Goal: Task Accomplishment & Management: Manage account settings

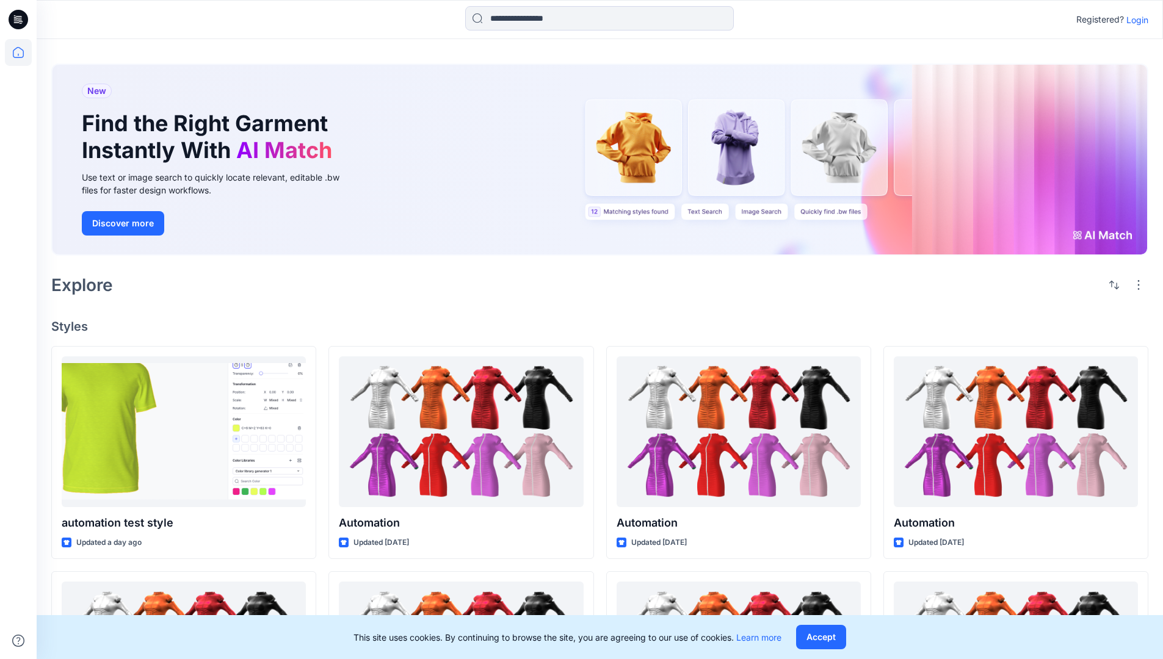
click at [1134, 20] on p "Login" at bounding box center [1137, 19] width 22 height 13
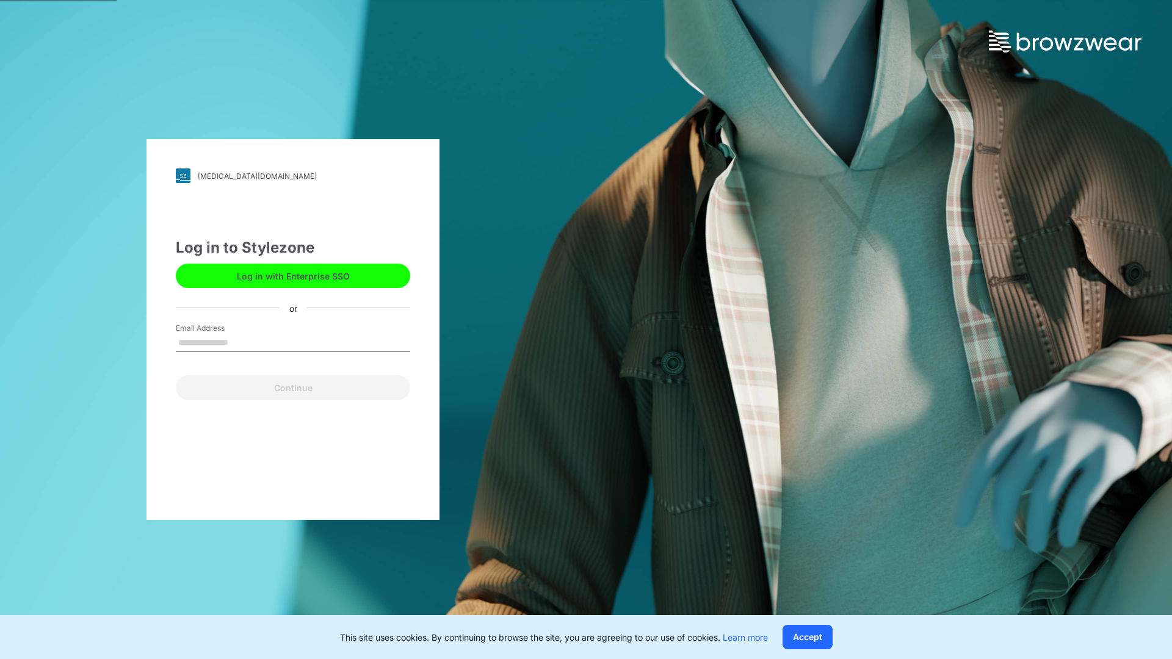
click at [241, 342] on input "Email Address" at bounding box center [293, 343] width 234 height 18
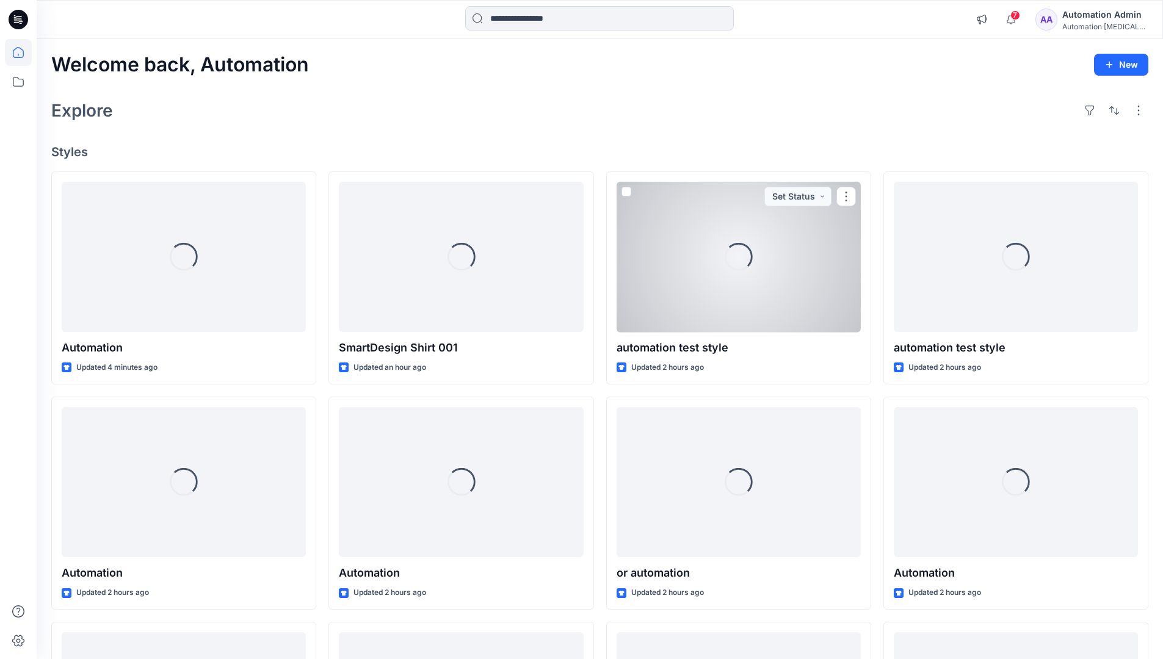
click at [23, 53] on icon at bounding box center [18, 52] width 11 height 11
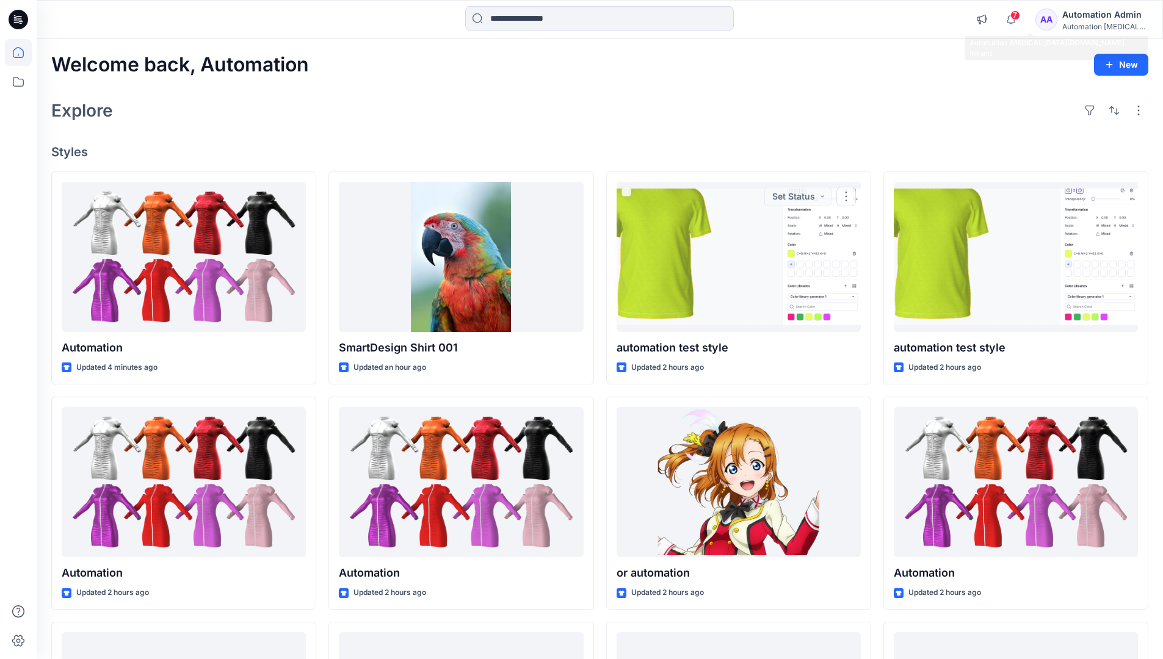
click at [1091, 24] on div "Automation testim..." at bounding box center [1104, 26] width 85 height 9
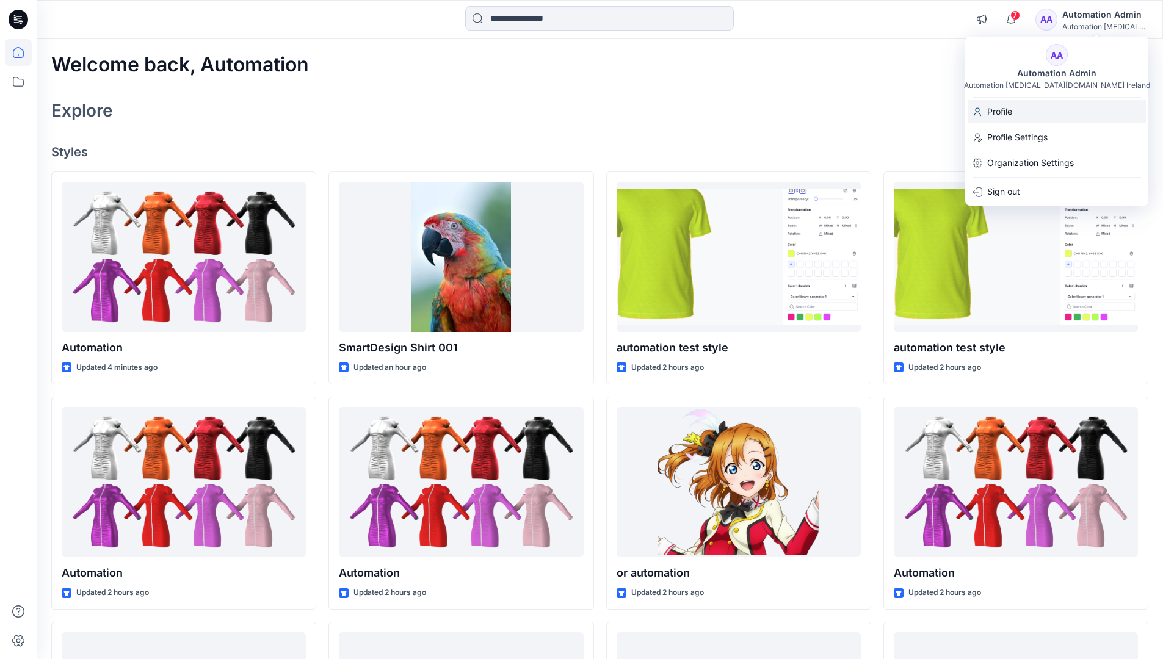
click at [1031, 114] on div "Profile" at bounding box center [1057, 111] width 178 height 23
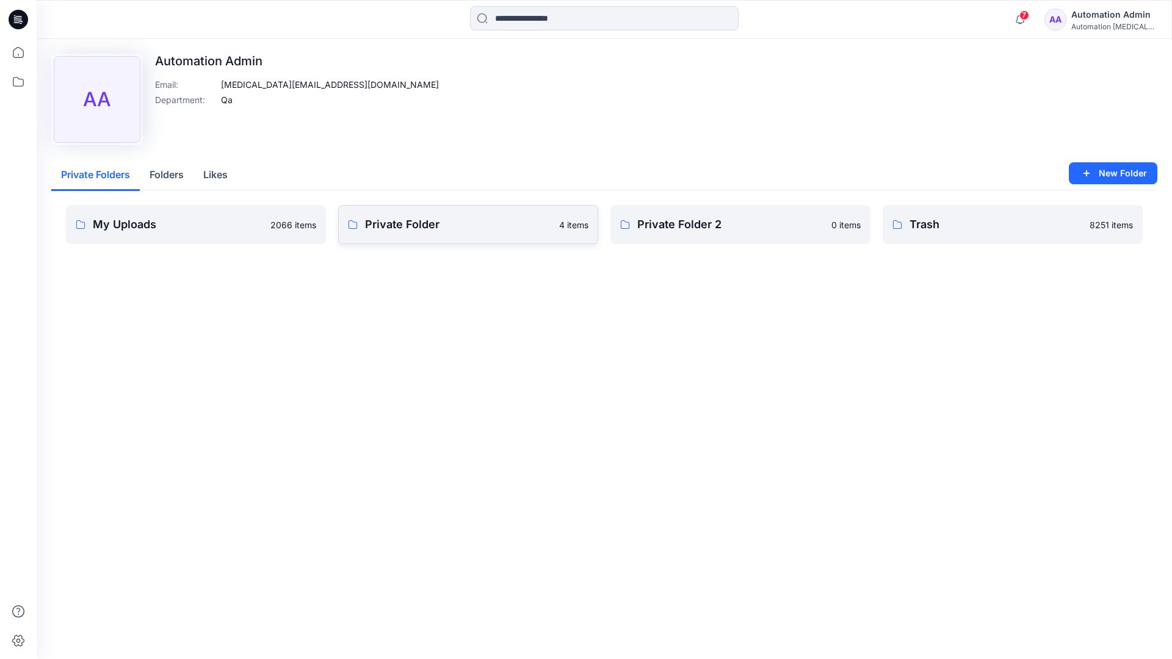
click at [408, 234] on link "Private Folder 4 items" at bounding box center [468, 224] width 260 height 39
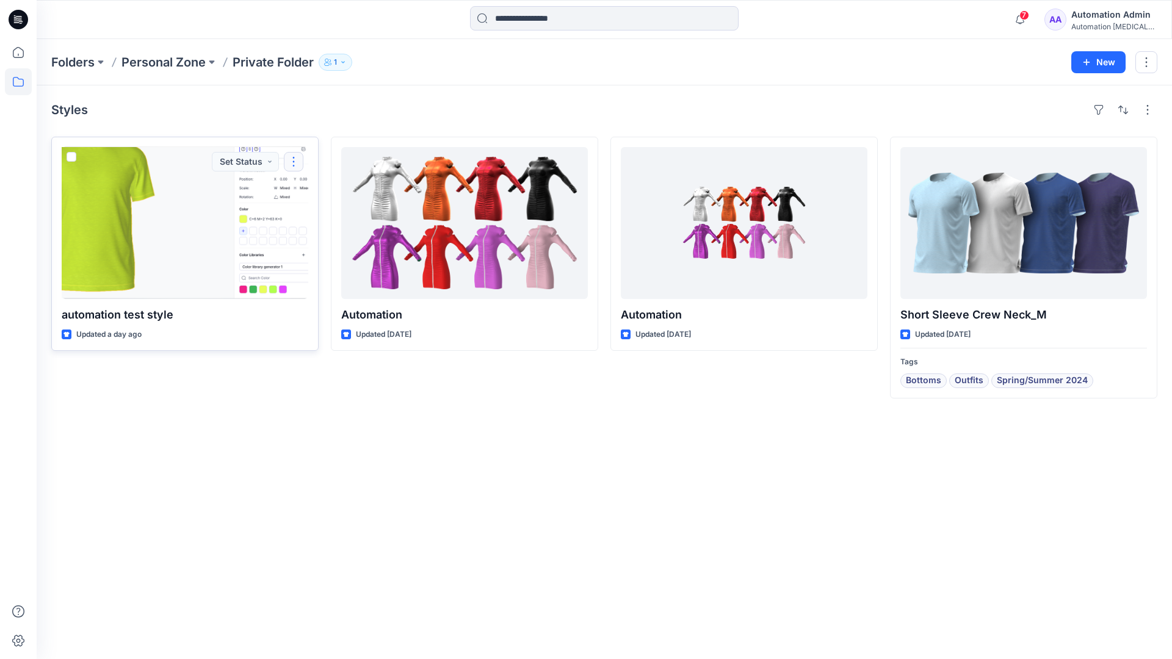
click at [292, 161] on button "button" at bounding box center [294, 162] width 20 height 20
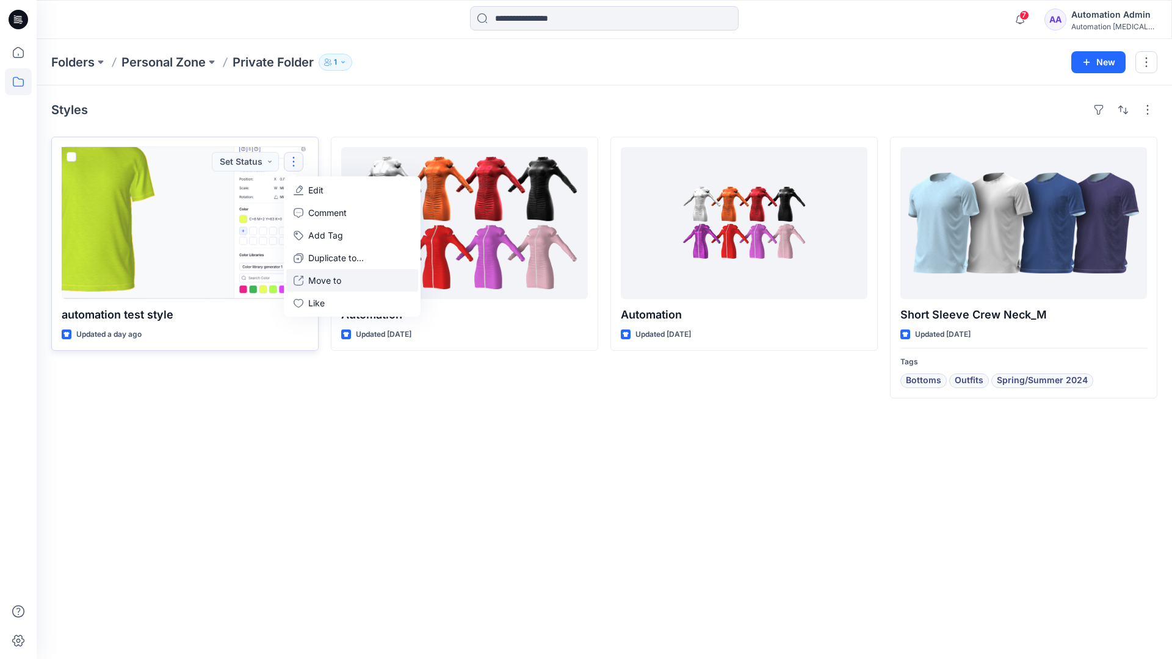
click at [314, 277] on p "Move to" at bounding box center [324, 280] width 33 height 13
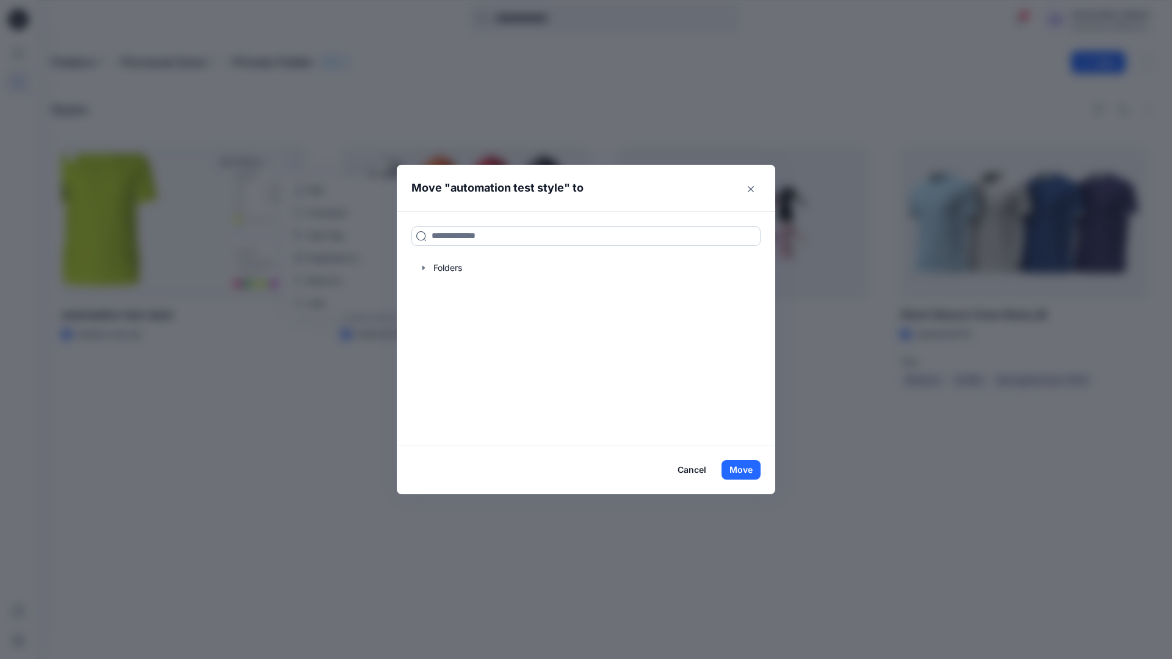
click at [538, 231] on input at bounding box center [585, 236] width 349 height 20
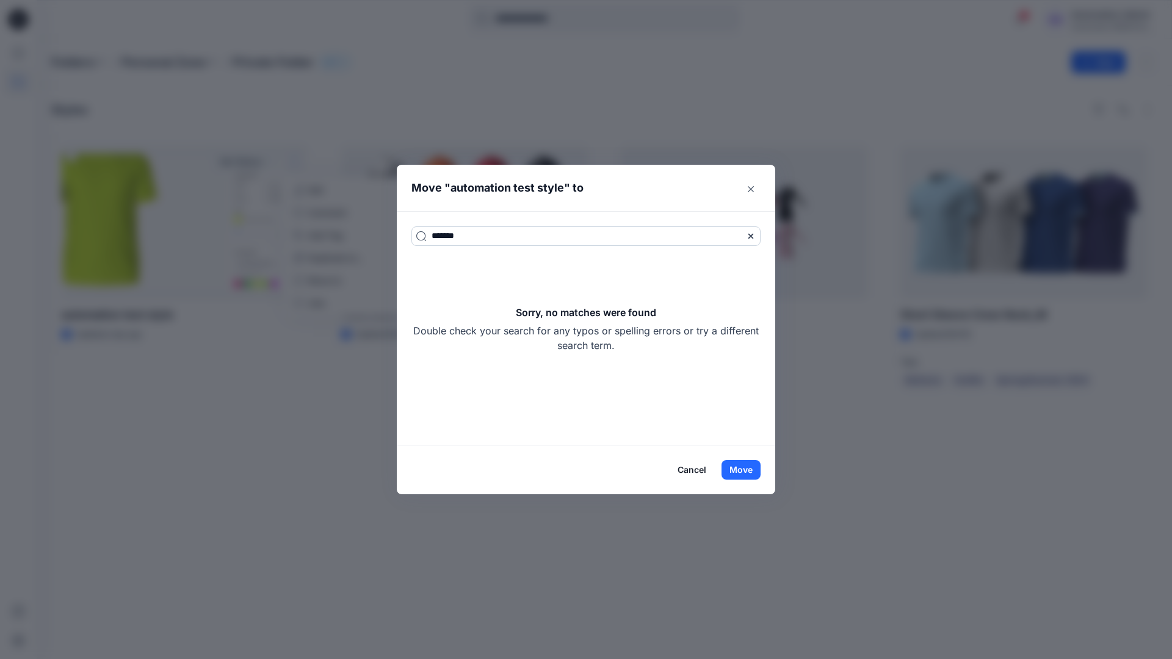
type input "*******"
drag, startPoint x: 538, startPoint y: 231, endPoint x: 634, endPoint y: 344, distance: 148.6
click at [634, 344] on div "Sorry, no matches were found Double check your search for any typos or spelling…" at bounding box center [585, 329] width 349 height 48
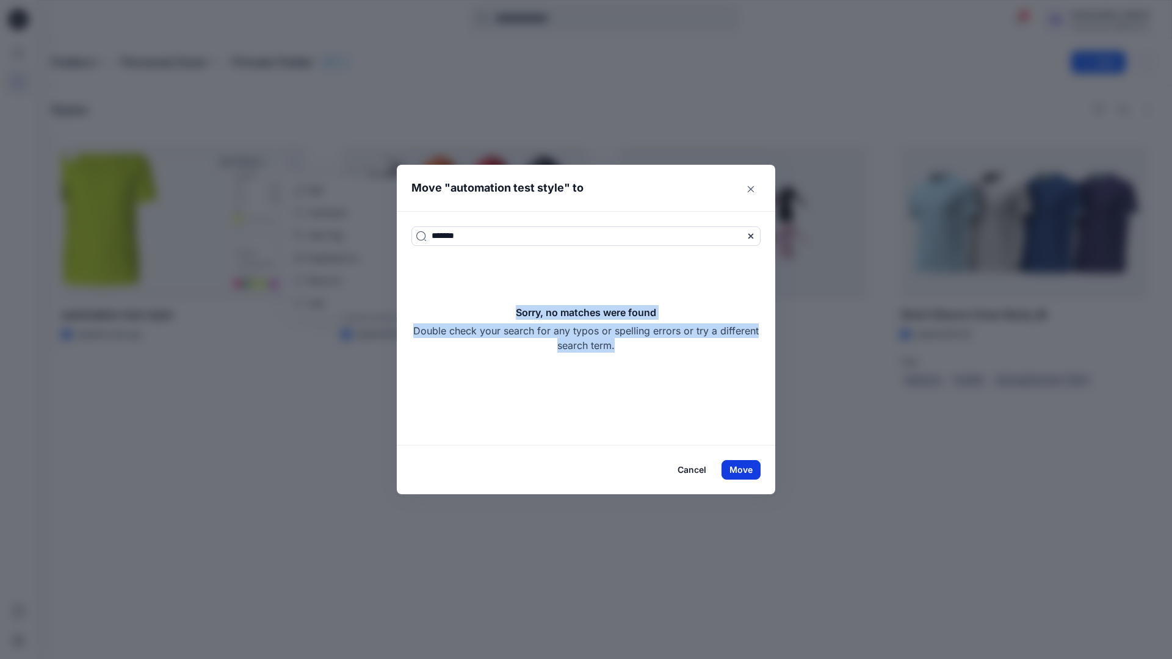
click at [750, 469] on button "Move" at bounding box center [741, 470] width 39 height 20
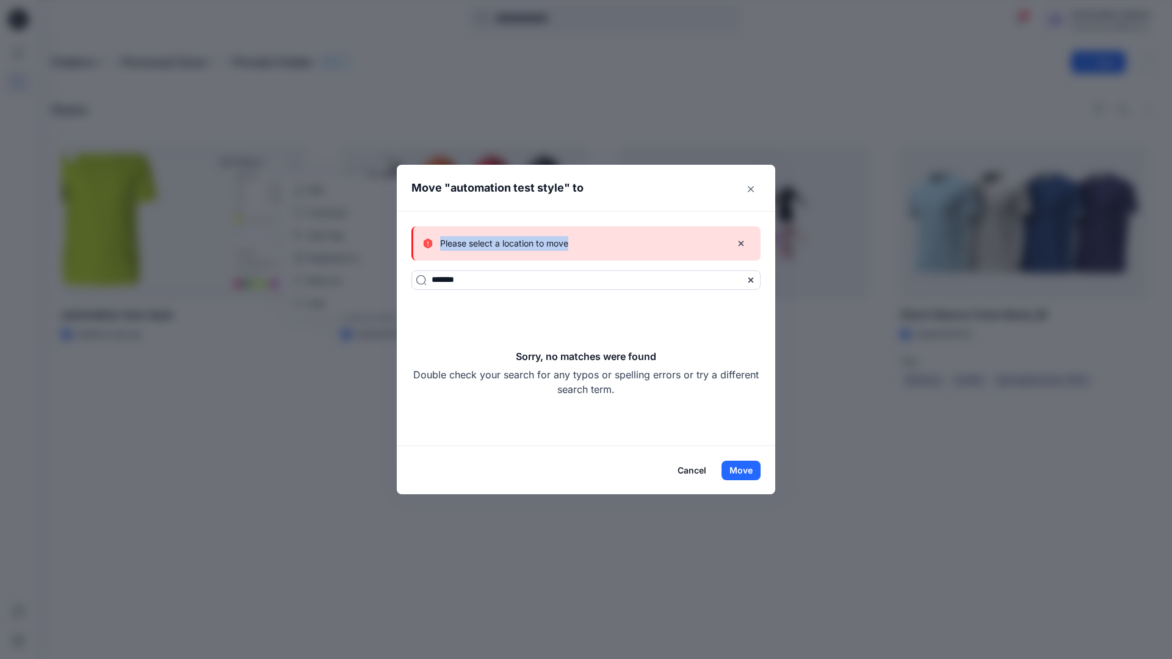
drag, startPoint x: 750, startPoint y: 469, endPoint x: 569, endPoint y: 244, distance: 288.7
click at [569, 244] on div "Please select a location to move" at bounding box center [572, 243] width 299 height 15
click at [695, 469] on button "Cancel" at bounding box center [692, 471] width 45 height 20
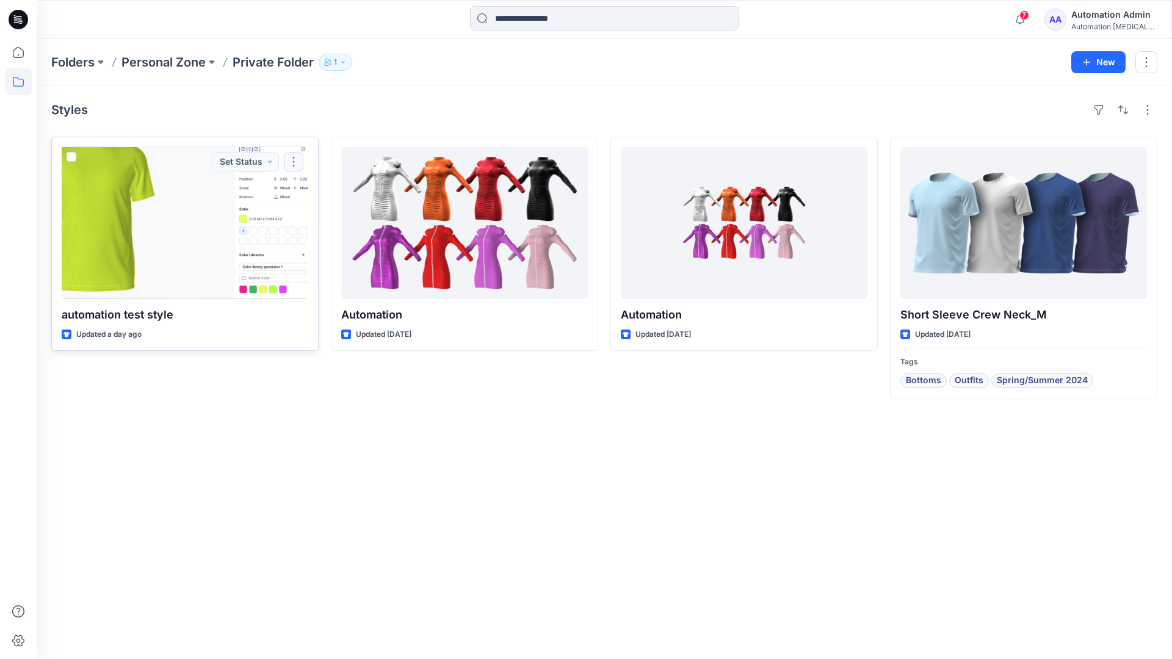
click at [294, 161] on button "button" at bounding box center [294, 162] width 20 height 20
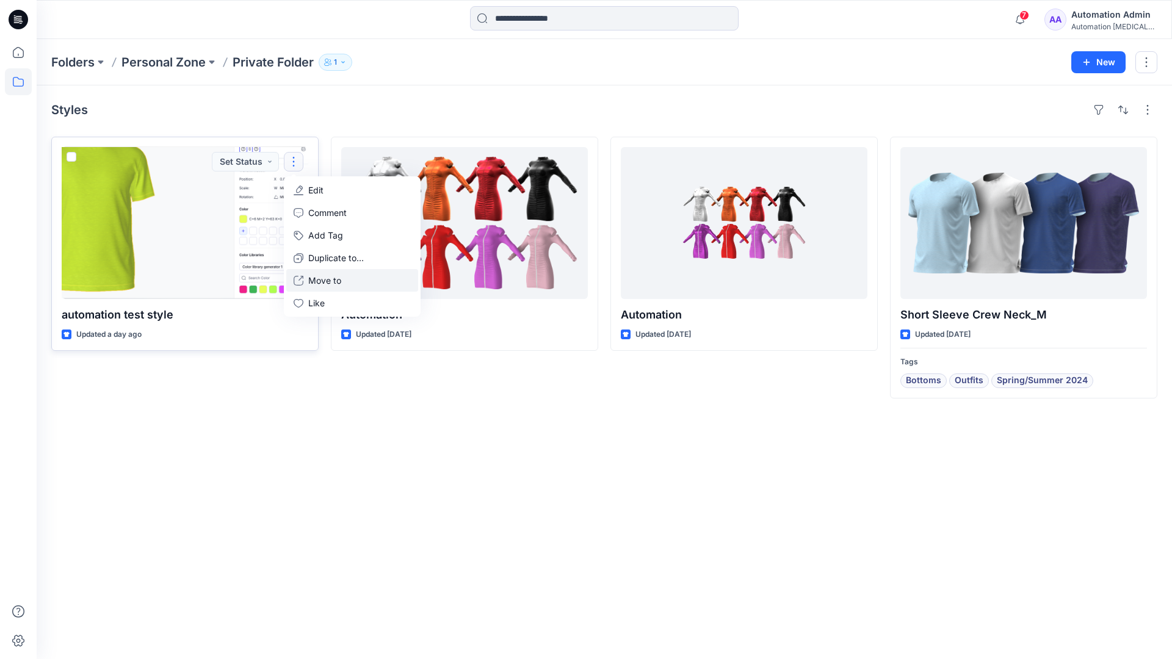
click at [331, 278] on p "Move to" at bounding box center [324, 280] width 33 height 13
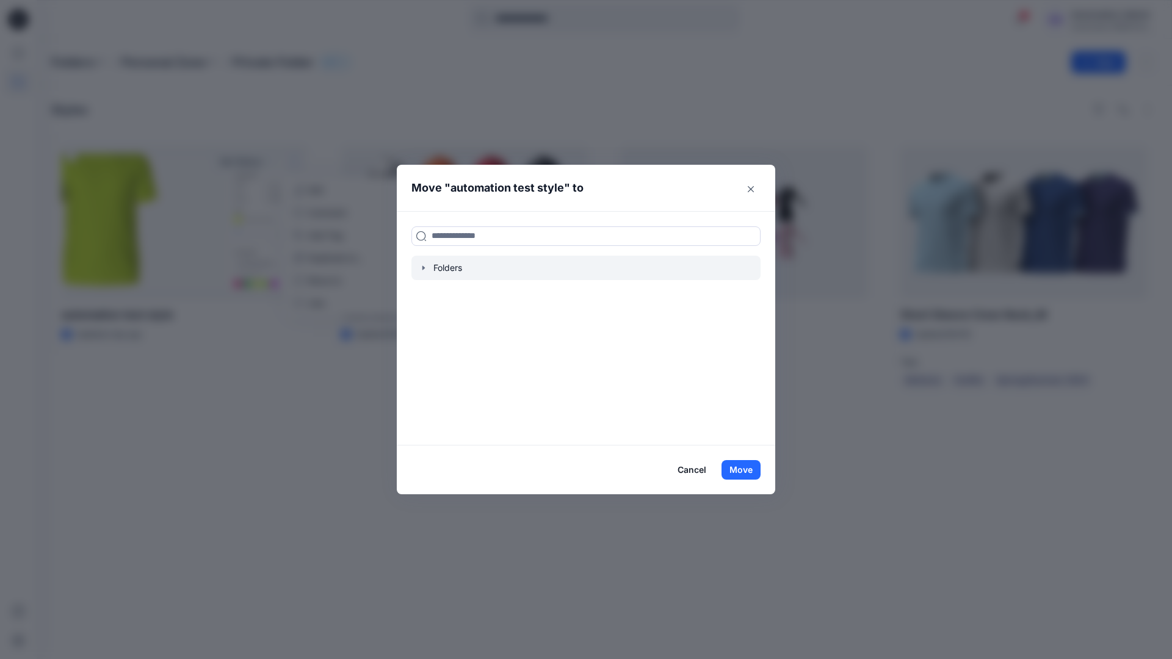
click at [426, 269] on icon "button" at bounding box center [424, 268] width 10 height 10
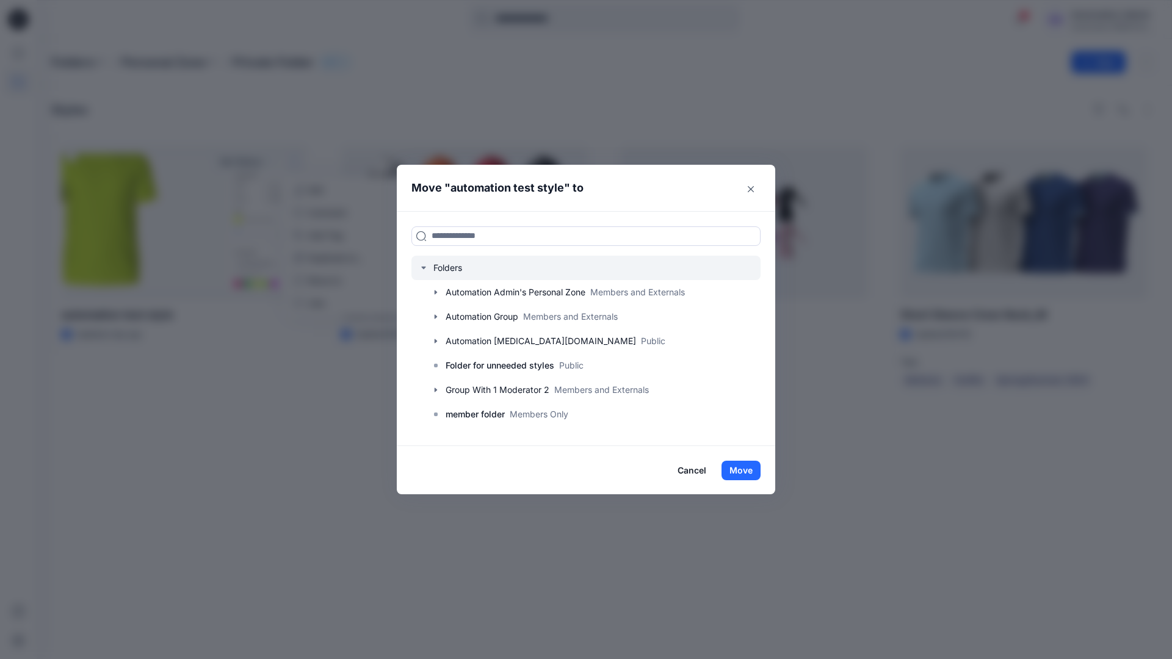
scroll to position [120, 0]
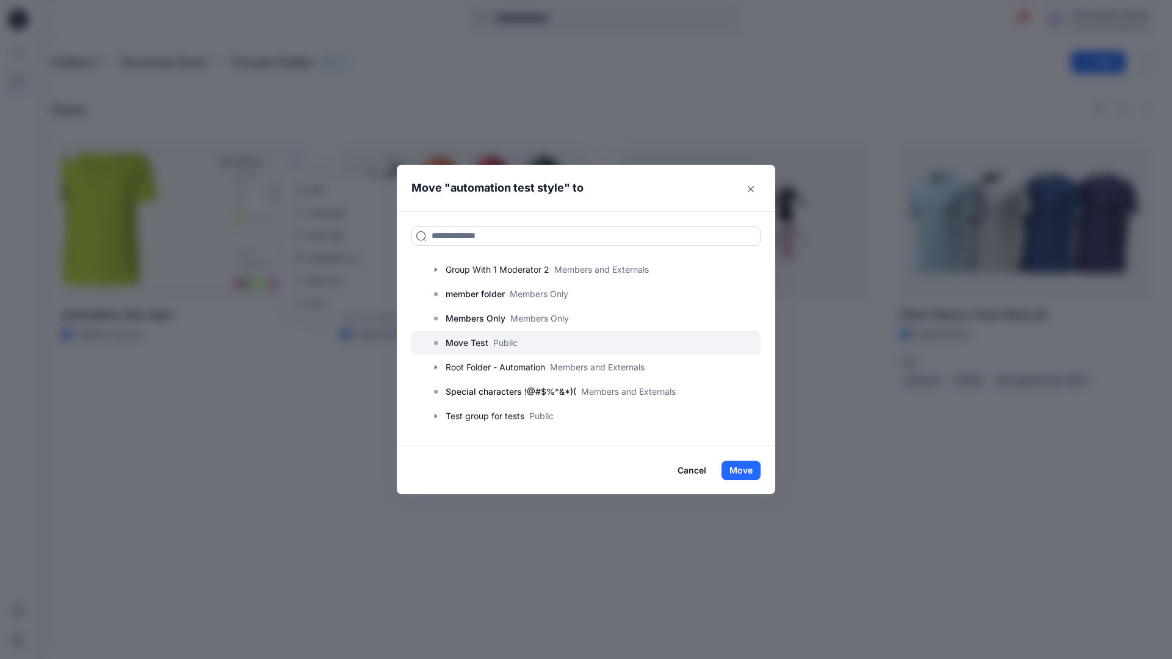
click at [474, 342] on p "Move Test" at bounding box center [467, 343] width 43 height 15
click at [744, 470] on button "Move" at bounding box center [741, 471] width 39 height 20
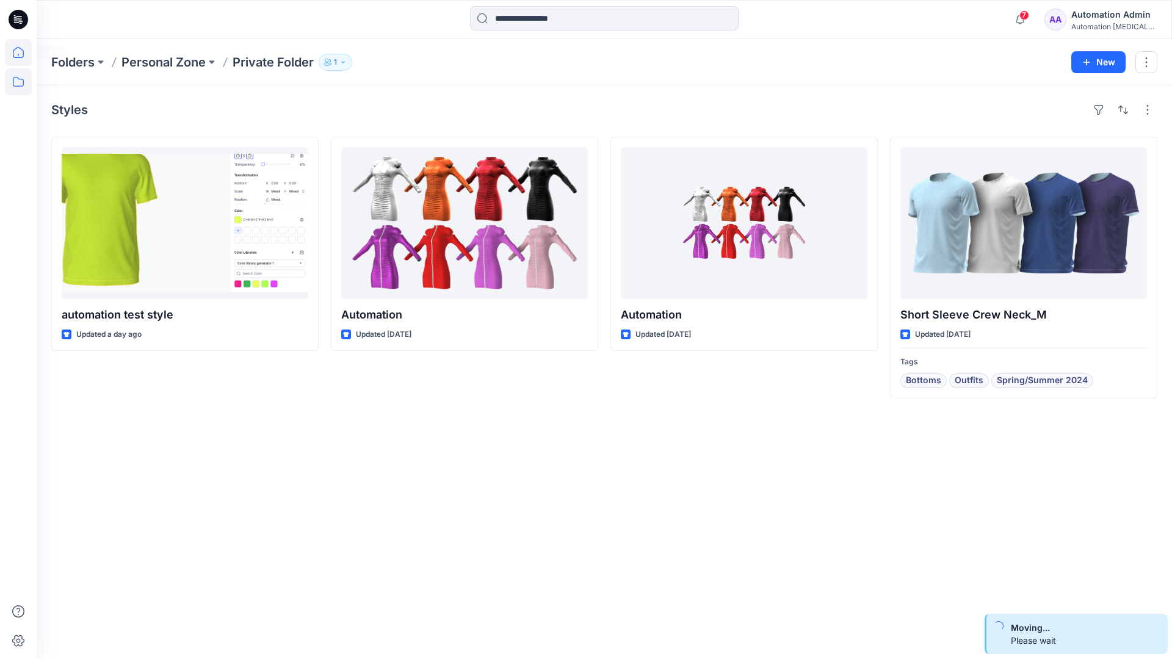
click at [20, 50] on icon at bounding box center [18, 52] width 27 height 27
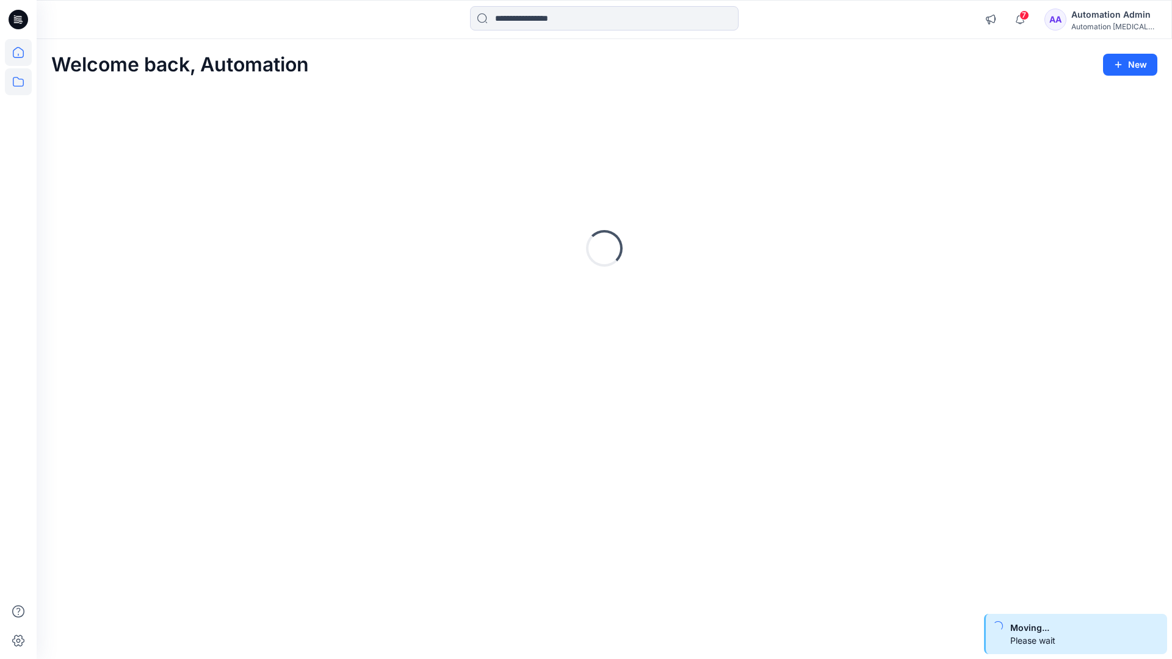
click at [20, 80] on icon at bounding box center [18, 81] width 27 height 27
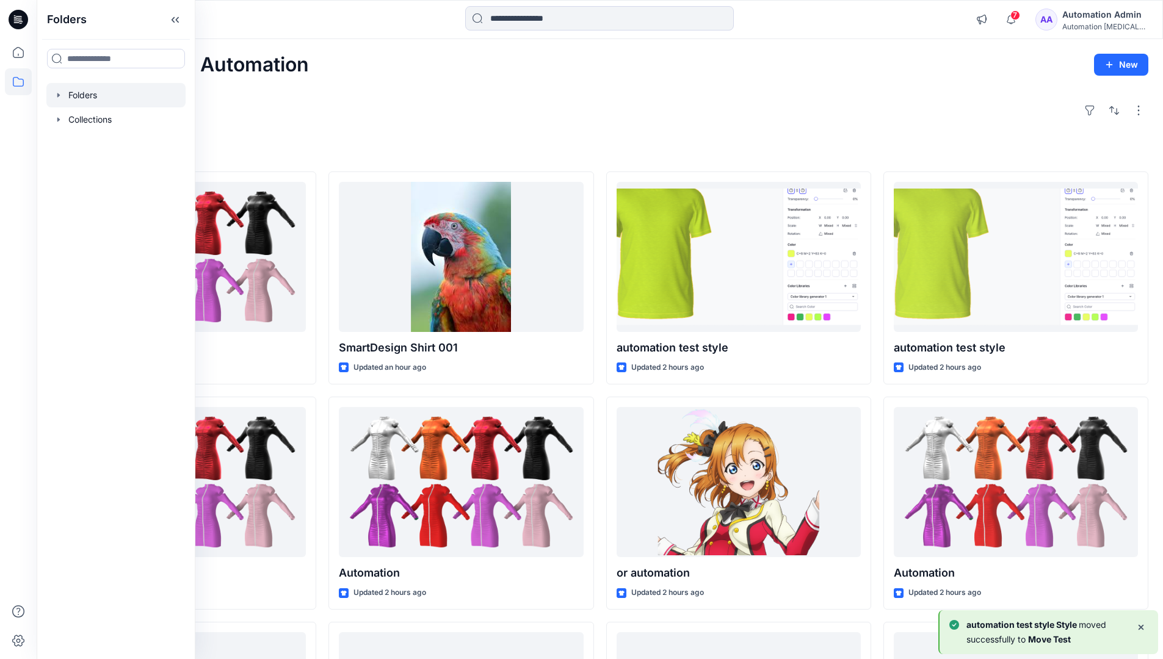
click at [81, 96] on div at bounding box center [115, 95] width 139 height 24
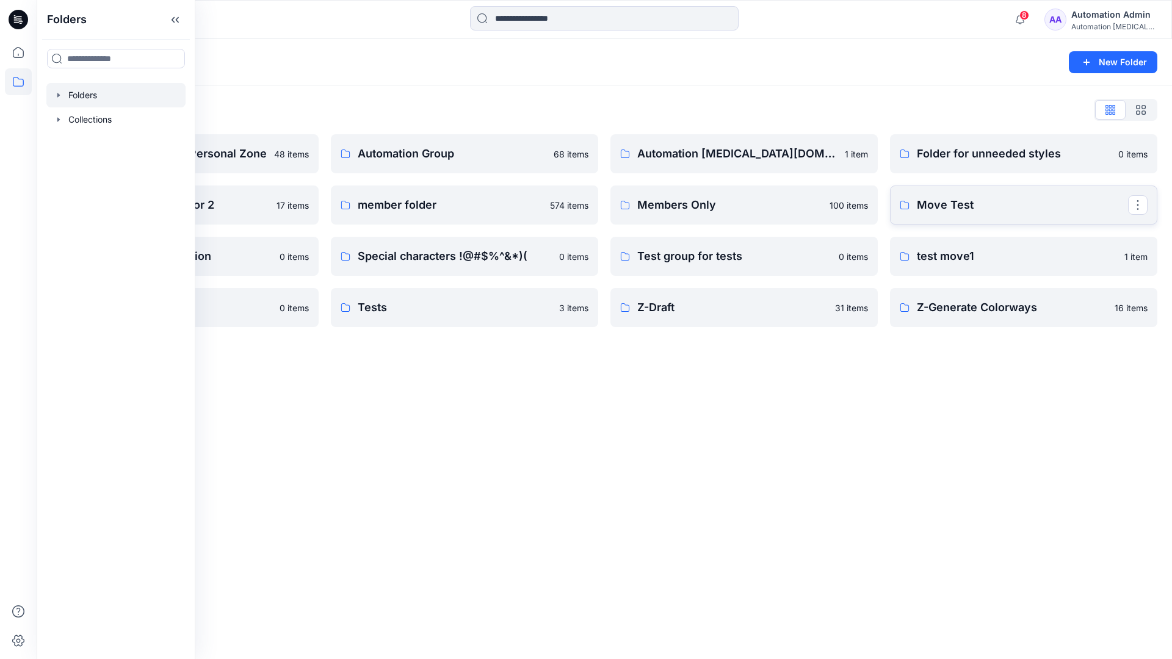
click at [1109, 217] on link "Move Test" at bounding box center [1023, 205] width 267 height 39
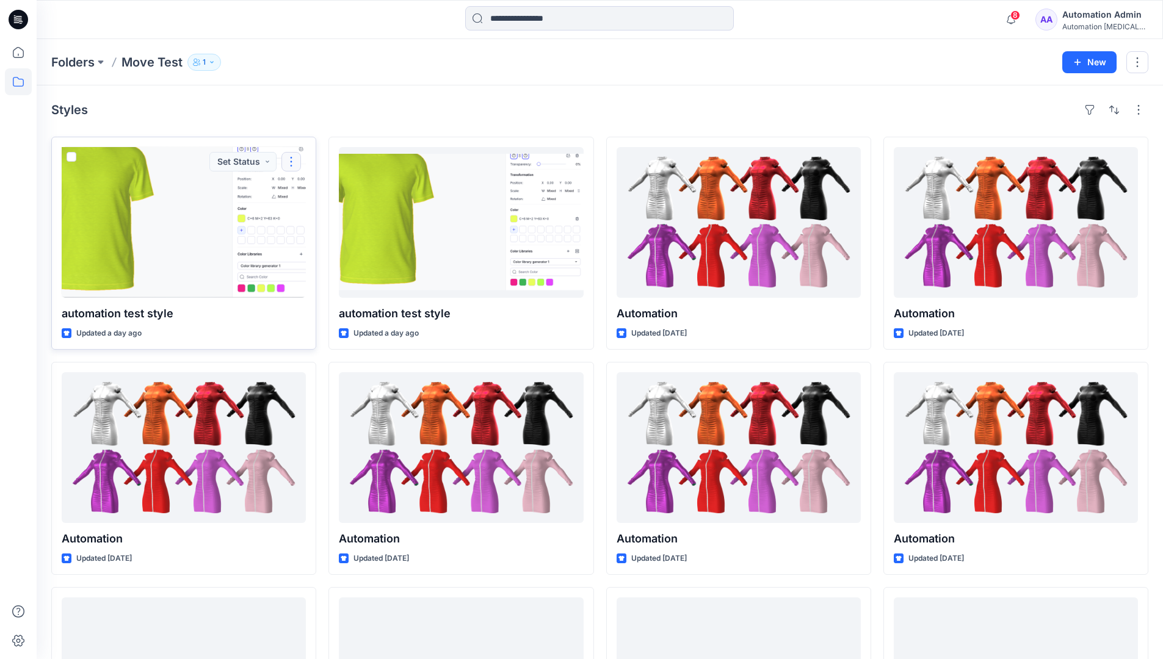
click at [291, 163] on button "button" at bounding box center [291, 162] width 20 height 20
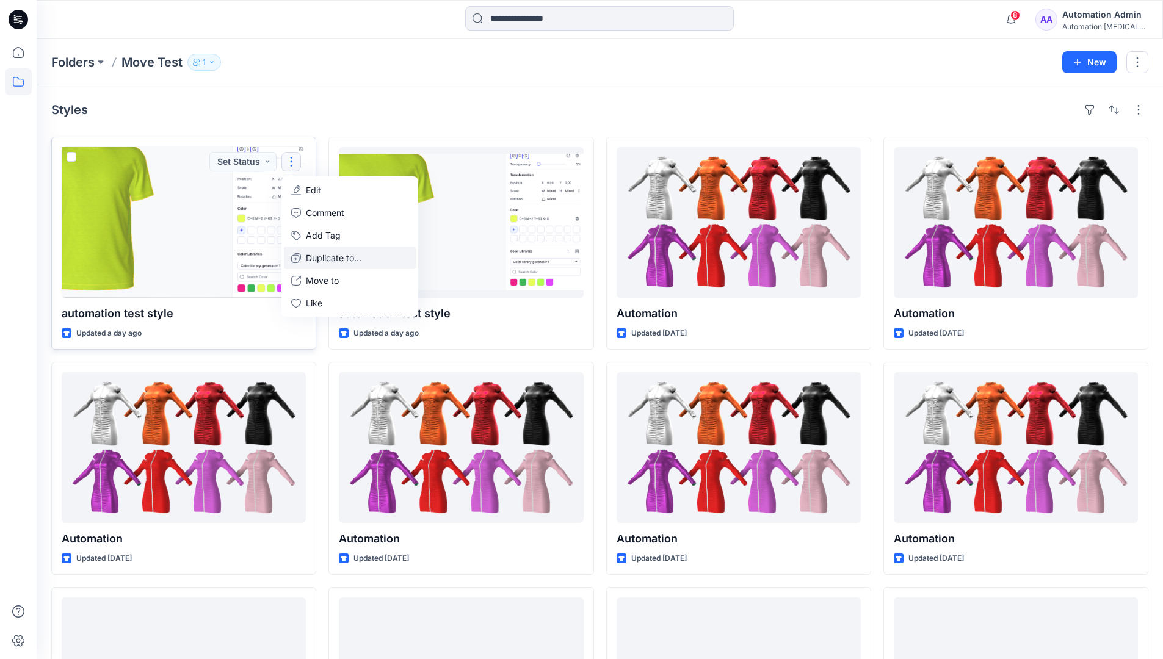
click at [314, 252] on p "Duplicate to..." at bounding box center [334, 258] width 56 height 13
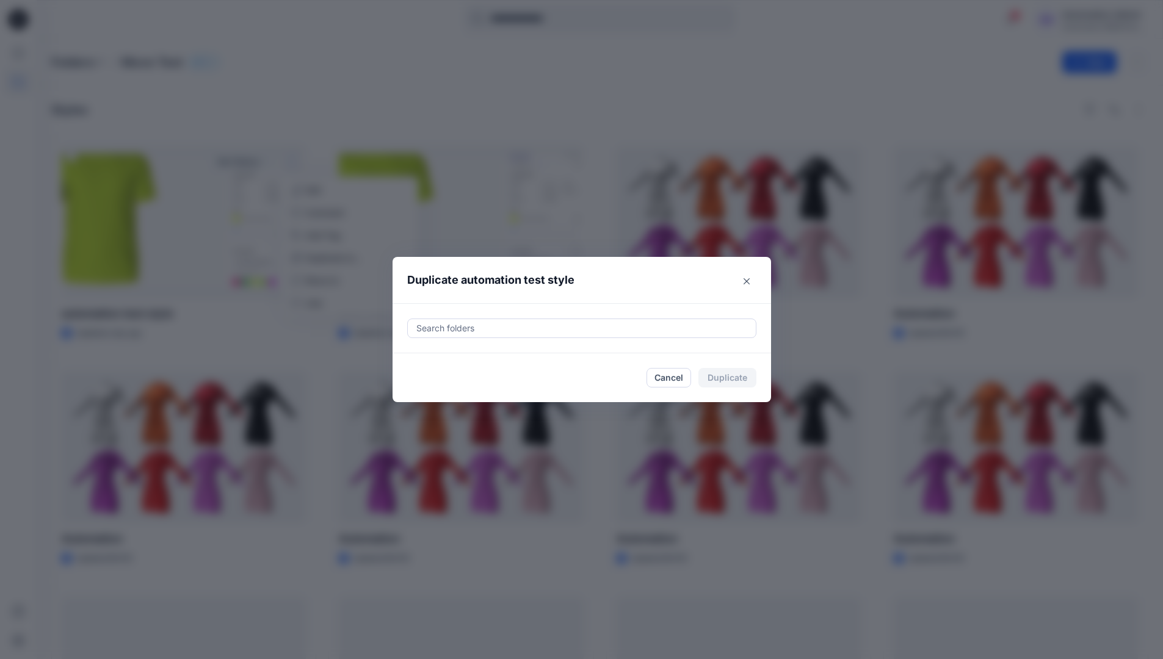
click at [455, 322] on div at bounding box center [581, 328] width 333 height 15
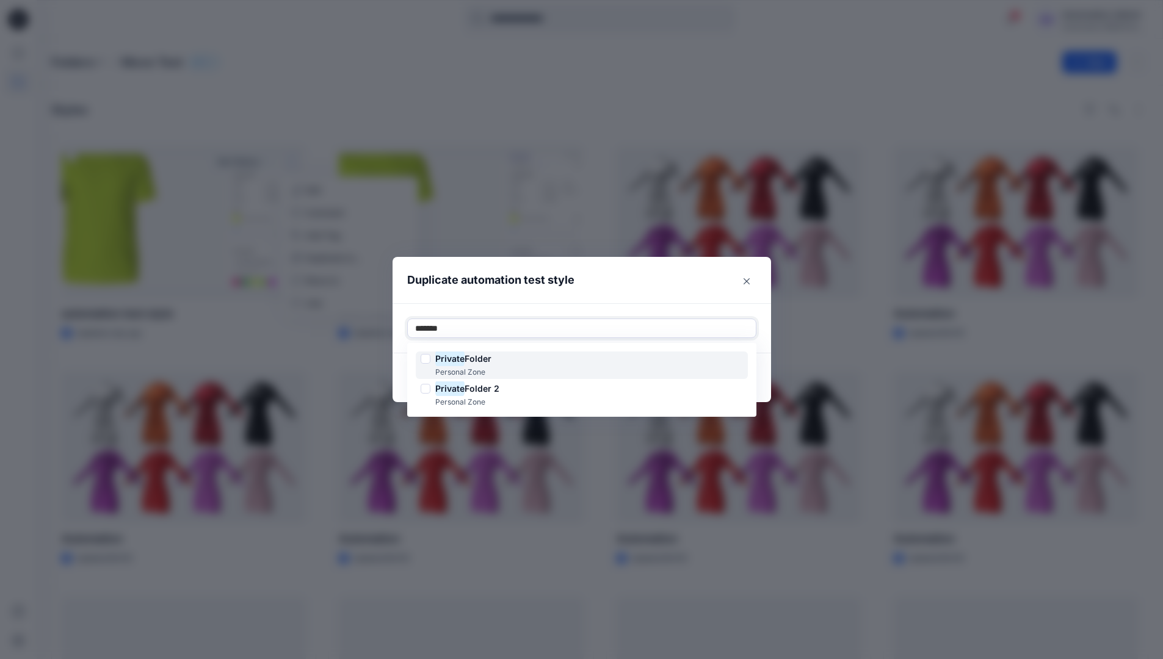
click at [480, 355] on span "Folder" at bounding box center [478, 358] width 27 height 10
type input "*******"
click at [581, 292] on header "Duplicate automation test style" at bounding box center [570, 280] width 354 height 46
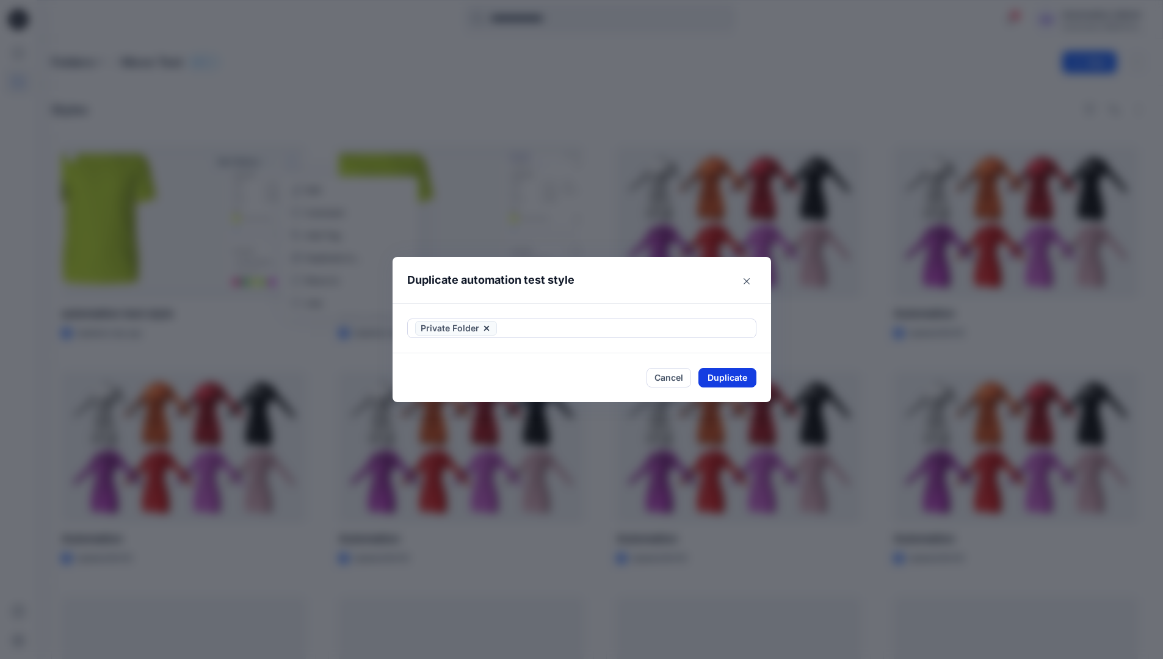
click at [741, 372] on button "Duplicate" at bounding box center [727, 378] width 58 height 20
click at [745, 377] on button "Close" at bounding box center [737, 378] width 40 height 20
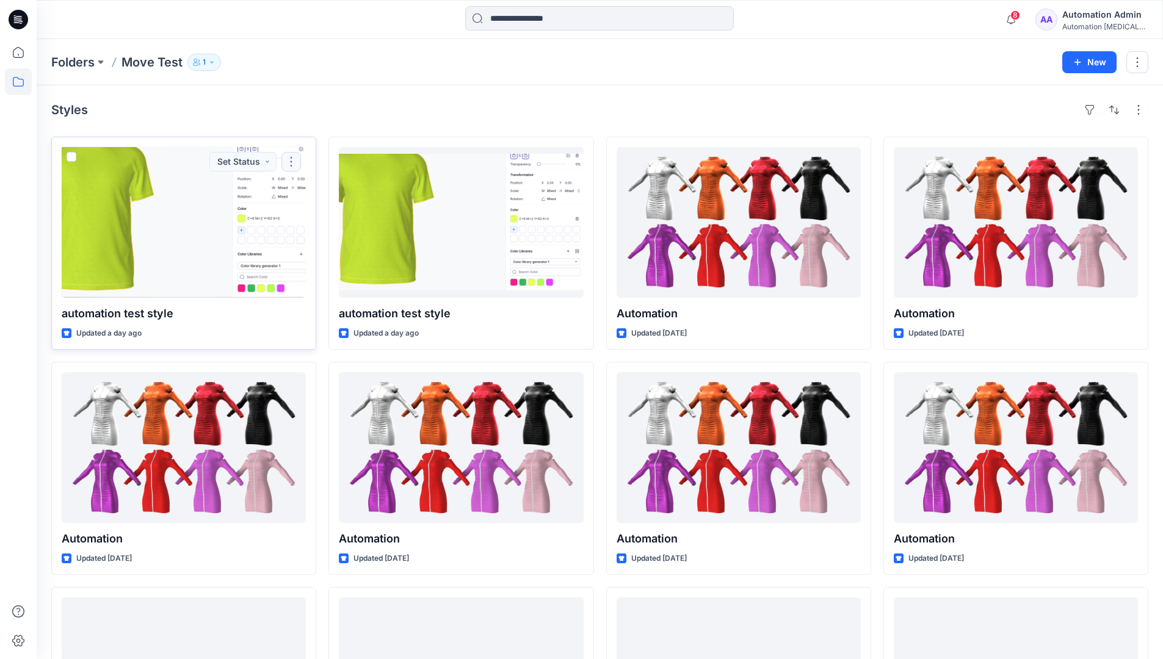
click at [291, 162] on button "button" at bounding box center [291, 162] width 20 height 20
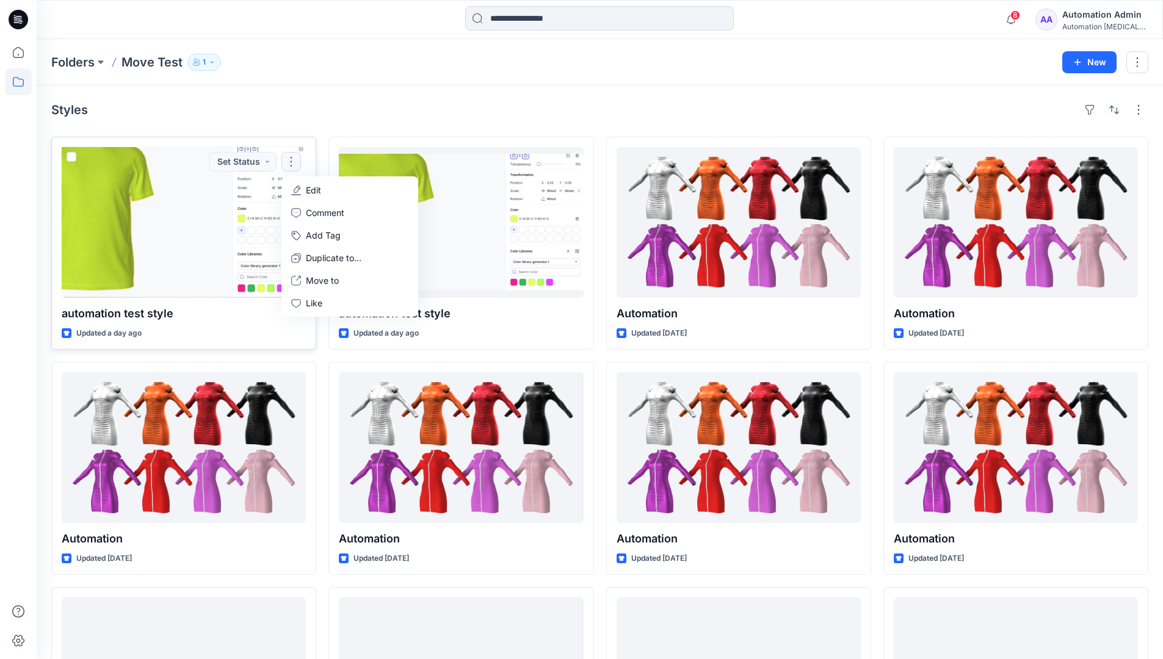
click at [309, 190] on p "Edit" at bounding box center [313, 190] width 15 height 13
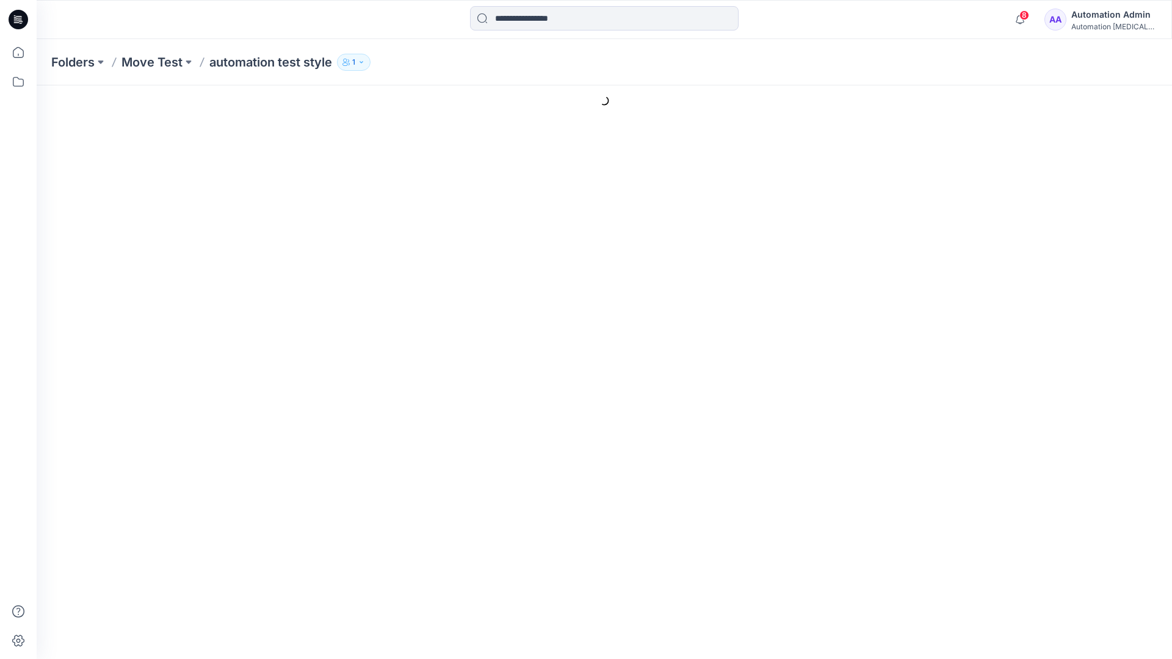
click at [1095, 131] on icon at bounding box center [1103, 142] width 17 height 22
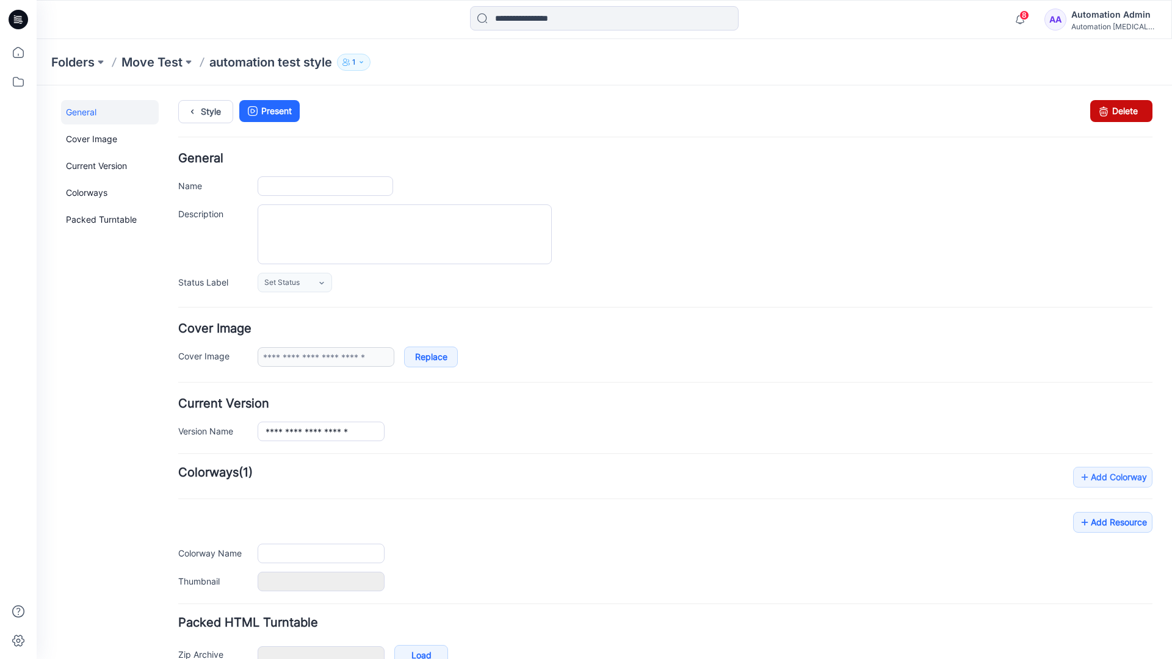
type input "**********"
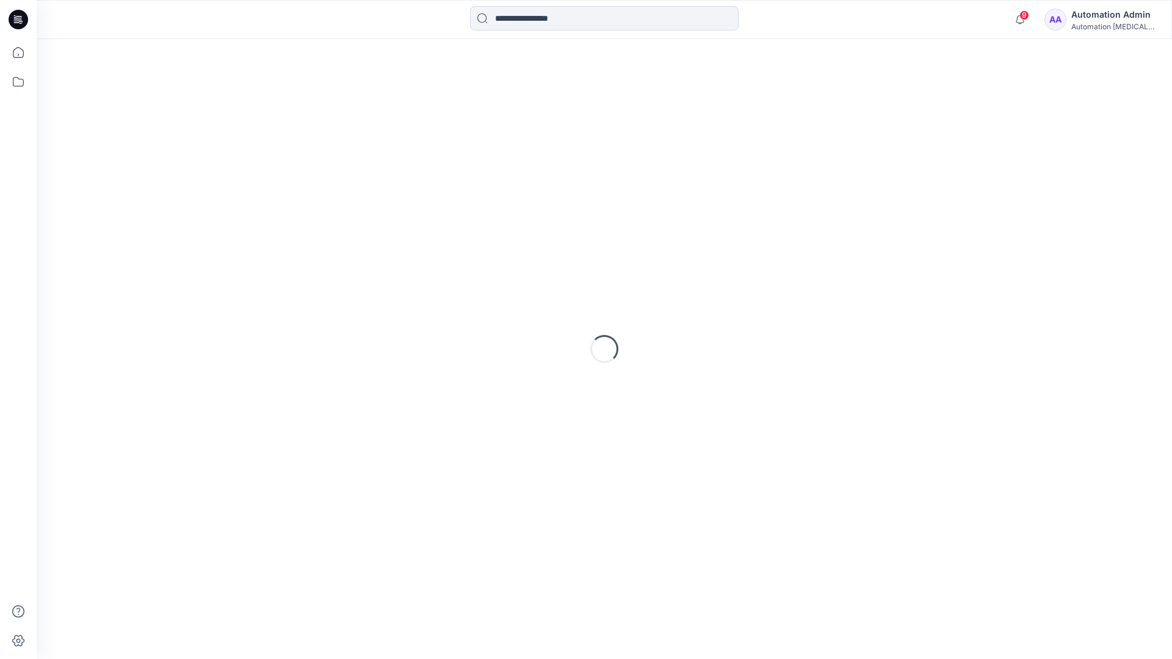
click at [1092, 17] on div "Automation Admin" at bounding box center [1113, 14] width 85 height 15
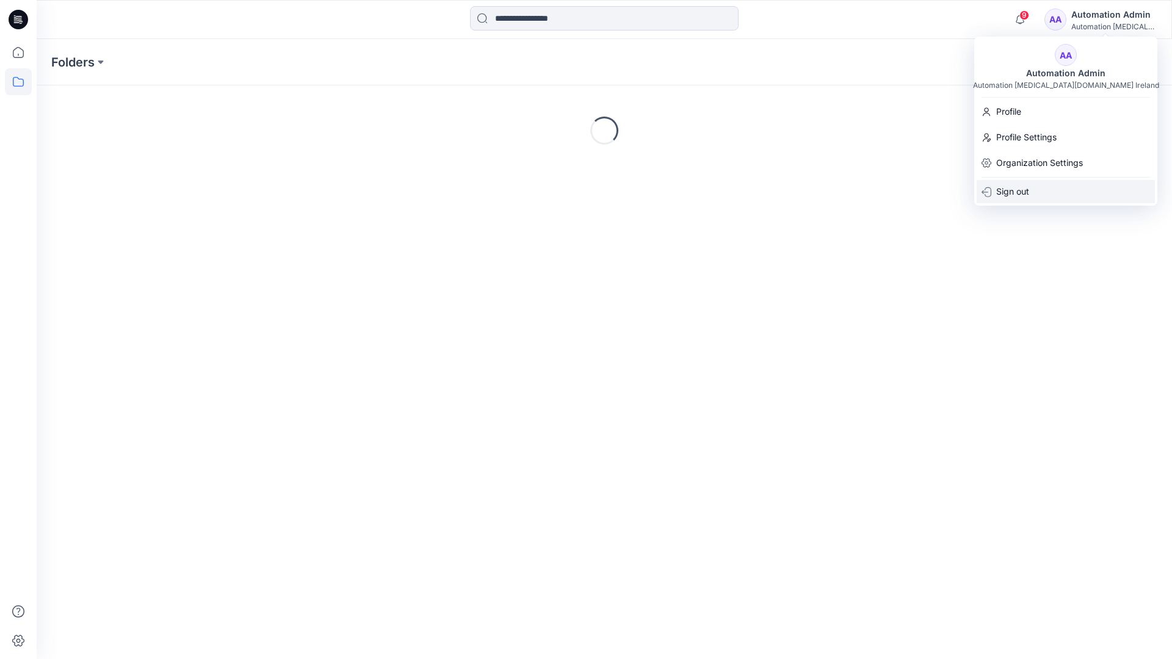
click at [1015, 187] on p "Sign out" at bounding box center [1012, 191] width 33 height 23
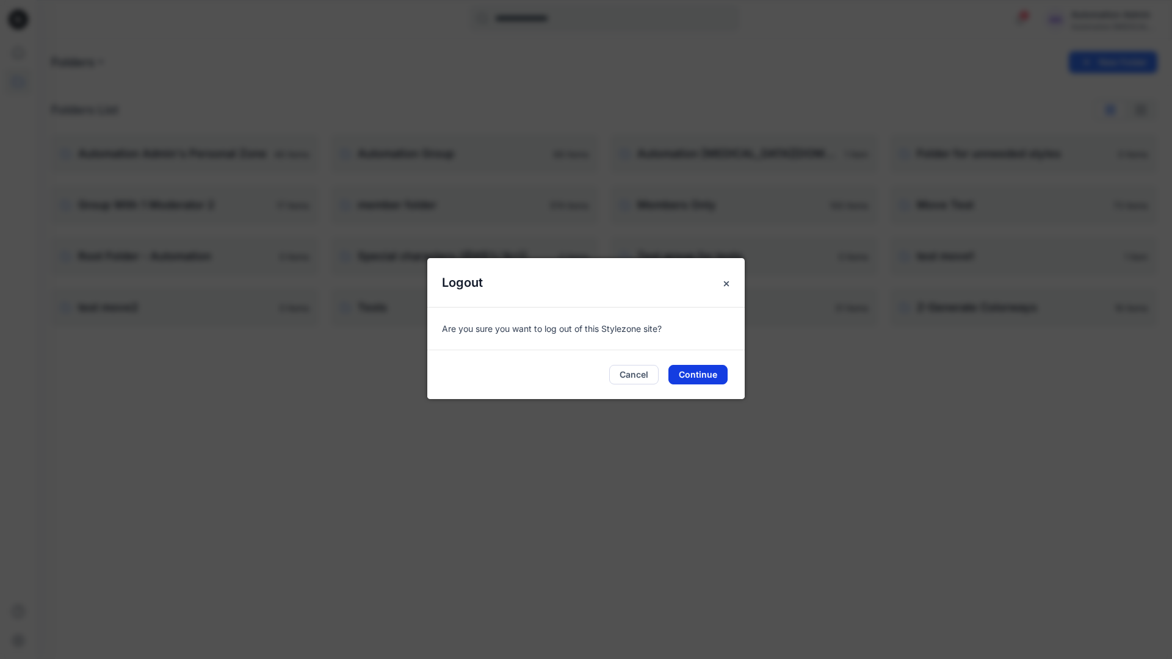
click at [707, 372] on button "Continue" at bounding box center [698, 375] width 59 height 20
